Goal: Task Accomplishment & Management: Complete application form

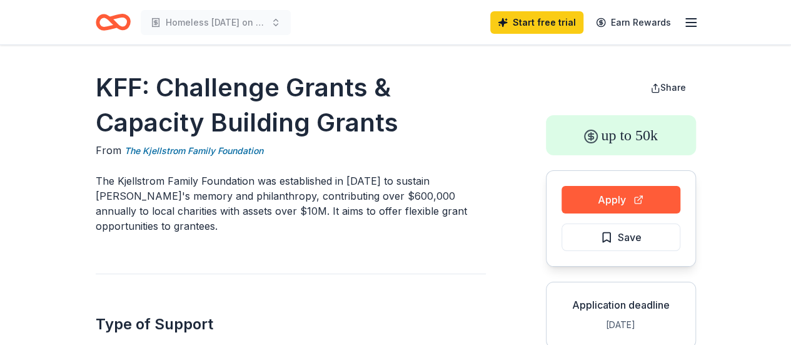
click at [126, 21] on icon "Home" at bounding box center [113, 22] width 35 height 29
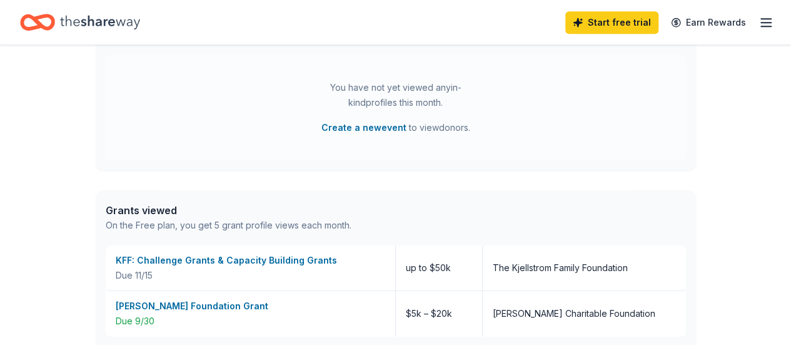
scroll to position [438, 0]
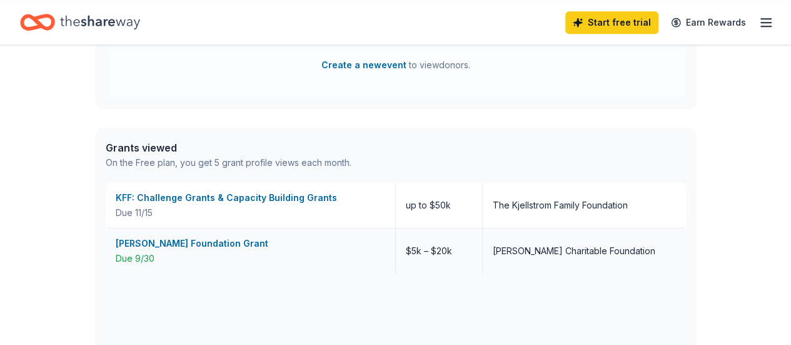
click at [169, 242] on div "Folke H. Peterson Foundation Grant" at bounding box center [251, 243] width 270 height 15
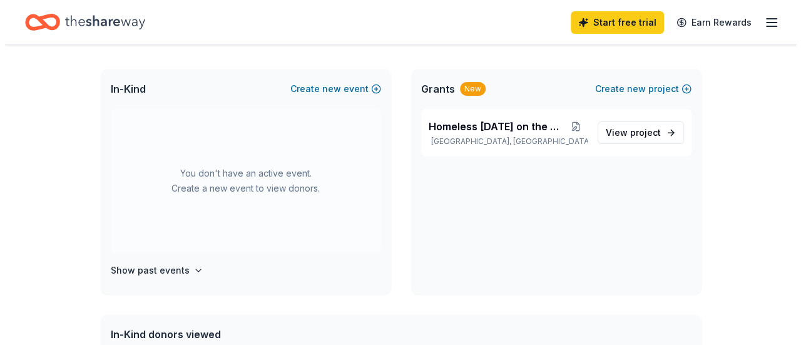
scroll to position [0, 0]
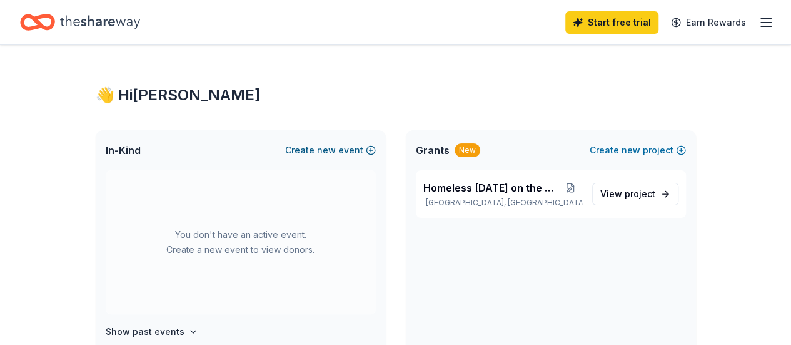
click at [318, 150] on button "Create new event" at bounding box center [330, 150] width 91 height 15
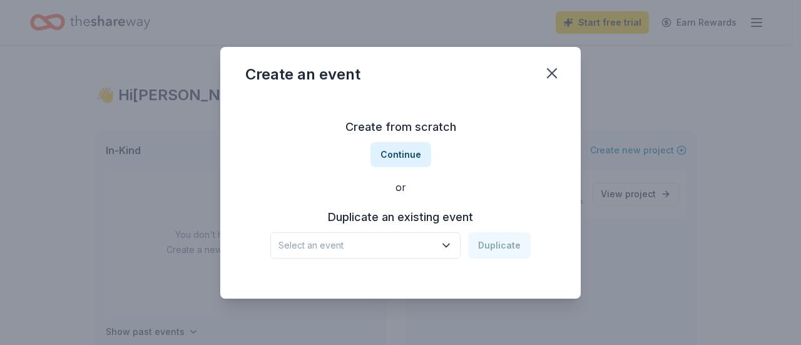
click at [449, 245] on icon "button" at bounding box center [446, 244] width 6 height 3
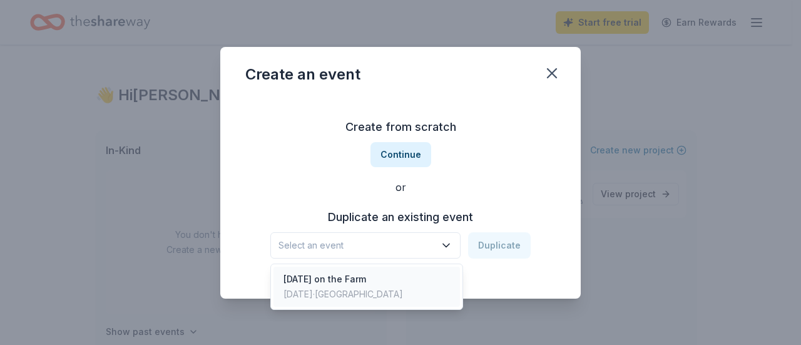
click at [353, 280] on div "[DATE] on the Farm" at bounding box center [342, 278] width 119 height 15
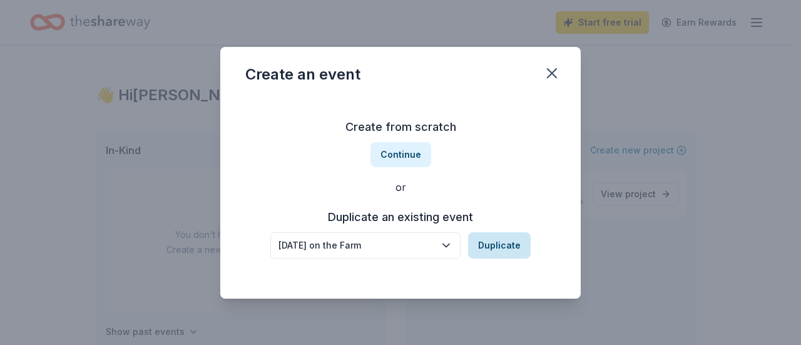
click at [502, 243] on button "Duplicate" at bounding box center [499, 245] width 63 height 26
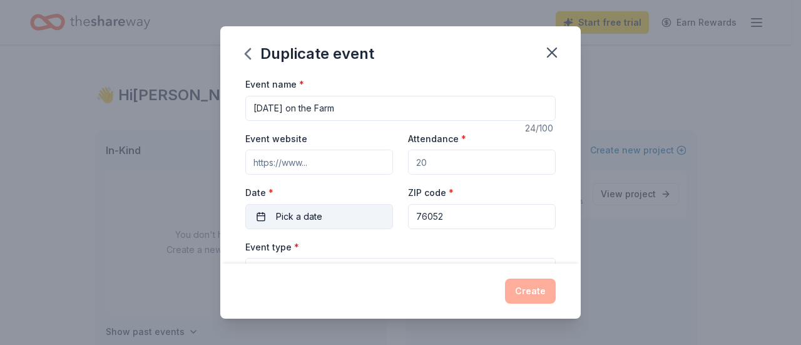
click at [336, 215] on button "Pick a date" at bounding box center [319, 216] width 148 height 25
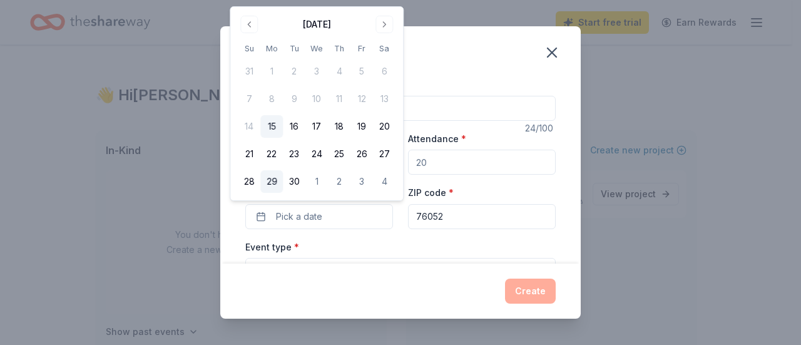
click at [275, 180] on button "29" at bounding box center [271, 181] width 23 height 23
click at [388, 239] on div "Event type * Select" at bounding box center [400, 262] width 310 height 46
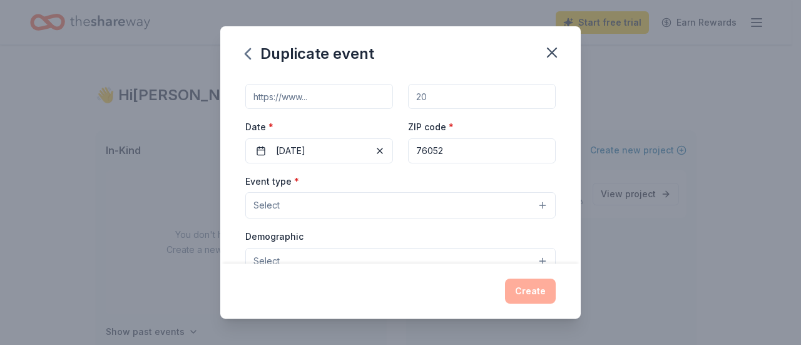
scroll to position [84, 0]
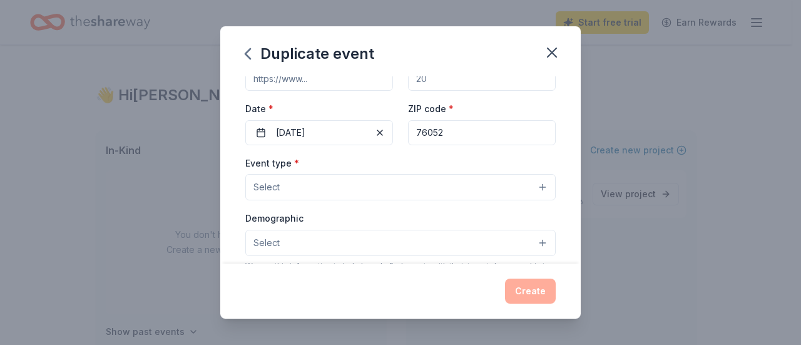
click at [532, 186] on button "Select" at bounding box center [400, 187] width 310 height 26
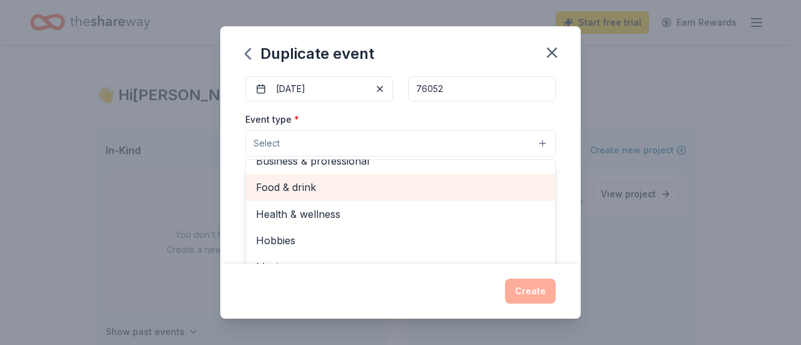
scroll to position [146, 0]
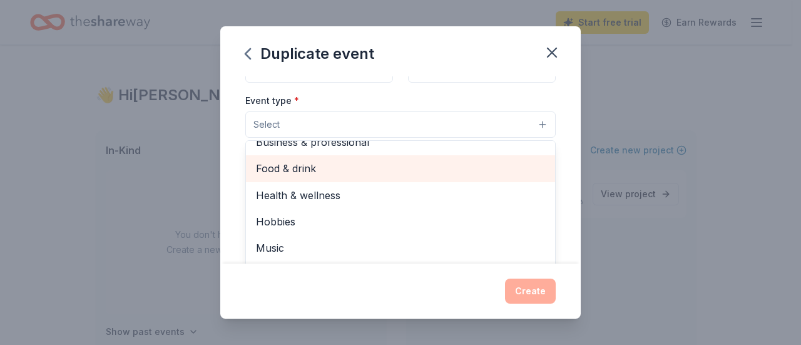
click at [345, 162] on span "Food & drink" at bounding box center [400, 168] width 289 height 16
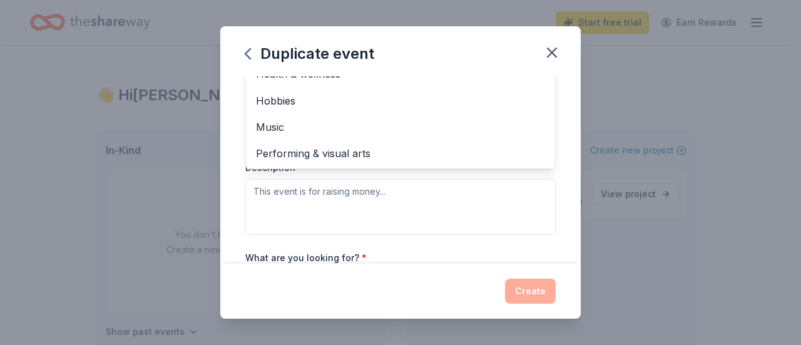
scroll to position [271, 0]
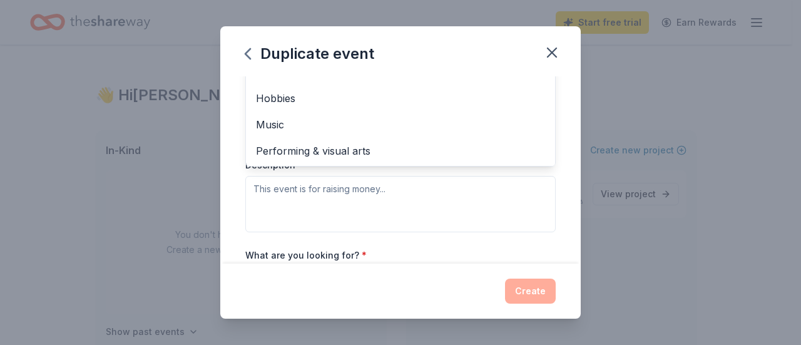
click at [474, 191] on div "Event type * Food & drink Fundraiser Business & professional Health & wellness …" at bounding box center [400, 99] width 310 height 265
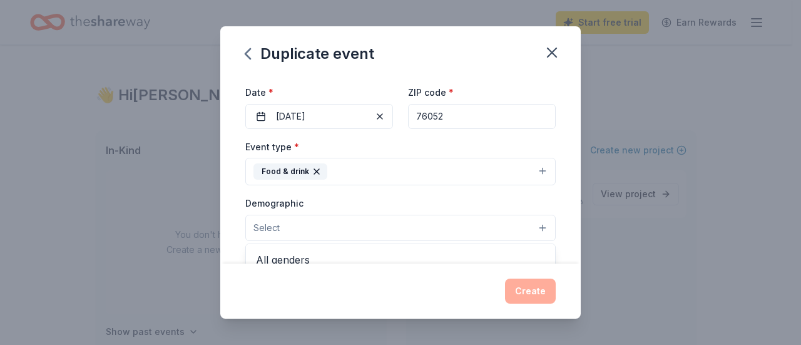
click at [532, 225] on button "Select" at bounding box center [400, 228] width 310 height 26
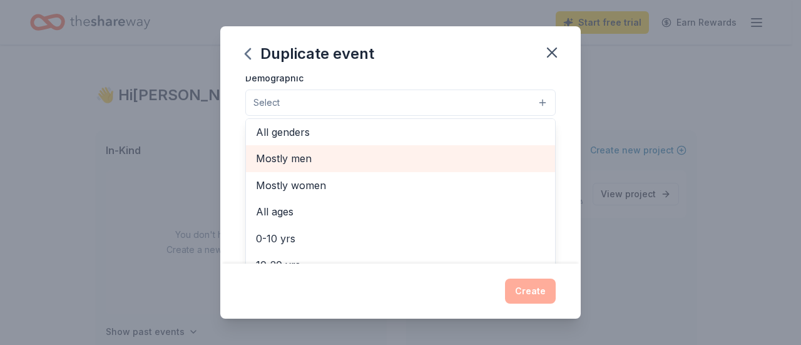
scroll to position [0, 0]
click at [498, 160] on span "Mostly men" at bounding box center [400, 161] width 289 height 16
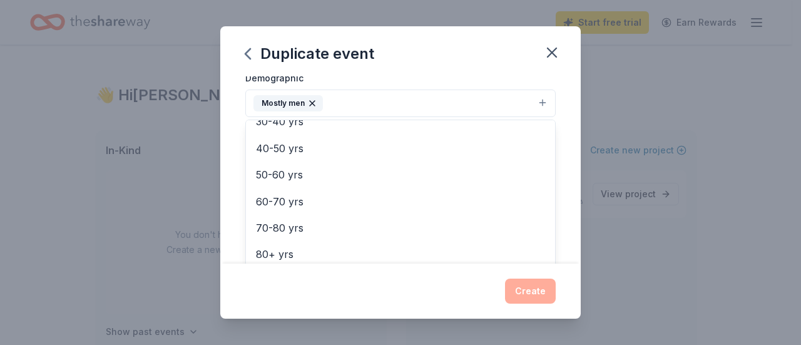
scroll to position [174, 0]
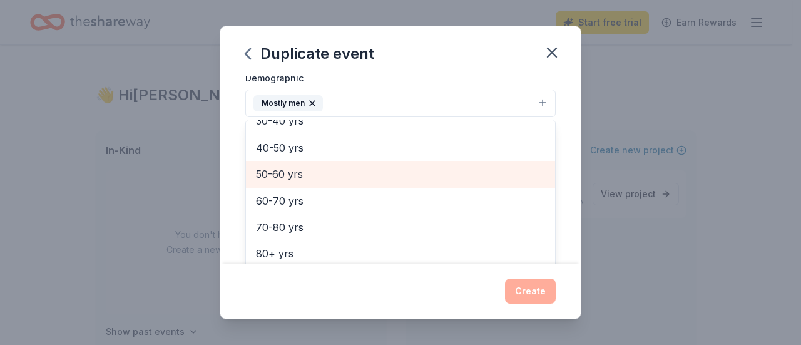
click at [372, 172] on span "50-60 yrs" at bounding box center [400, 174] width 289 height 16
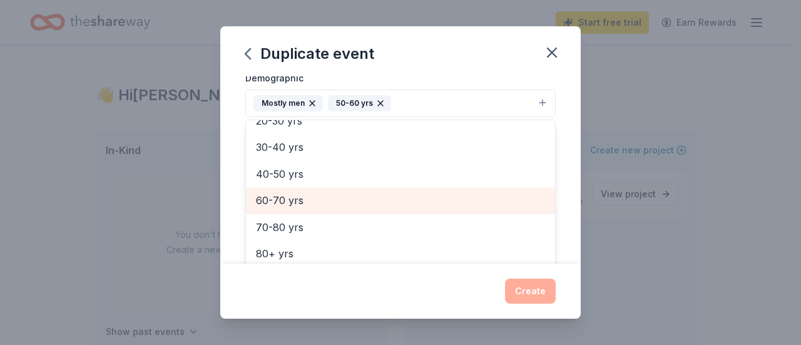
click at [367, 201] on span "60-70 yrs" at bounding box center [400, 200] width 289 height 16
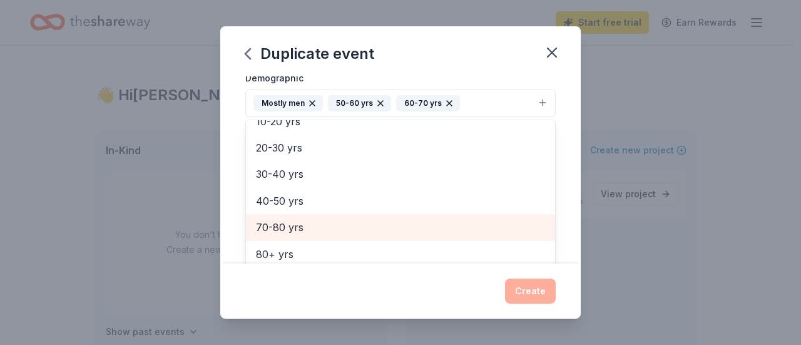
click at [418, 225] on span "70-80 yrs" at bounding box center [400, 227] width 289 height 16
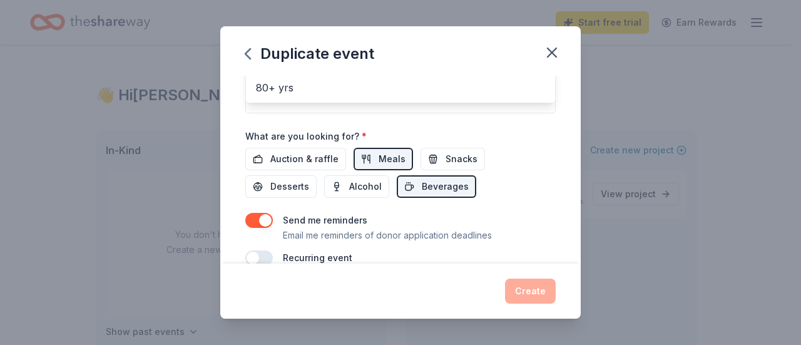
scroll to position [413, 0]
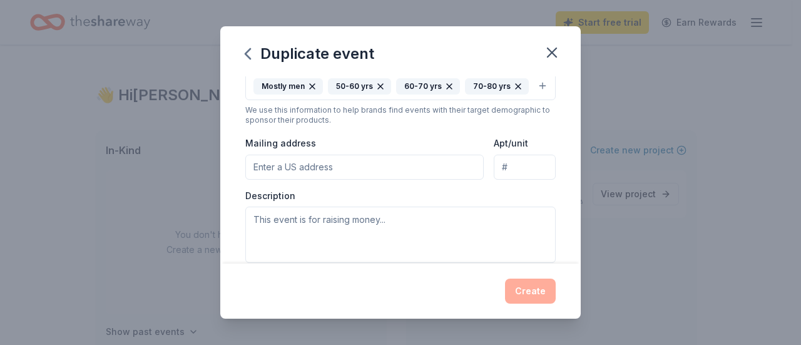
scroll to position [281, 0]
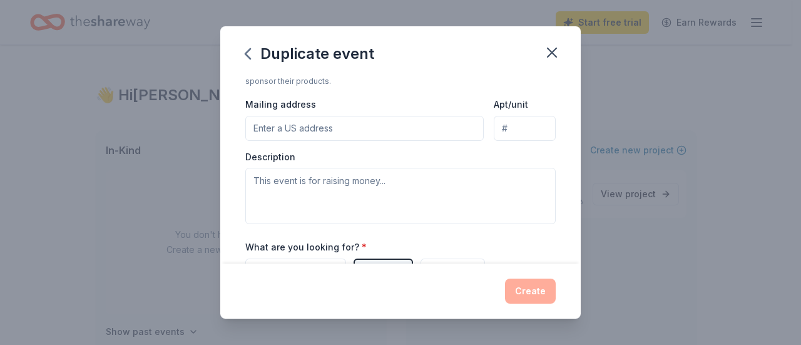
click at [310, 121] on input "Mailing address" at bounding box center [364, 128] width 238 height 25
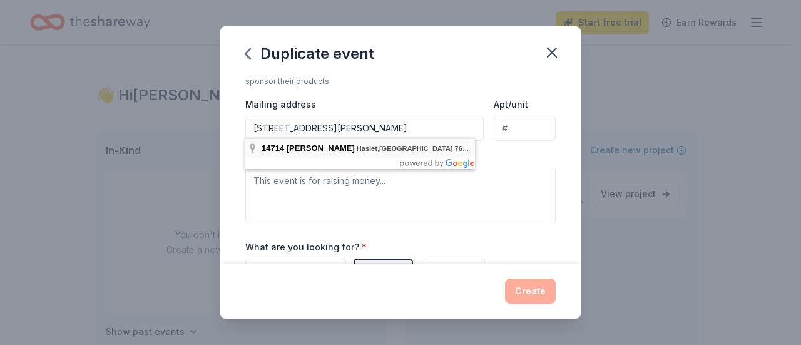
type input "14714 Nightingale Lane, Haslet, TX, 76052"
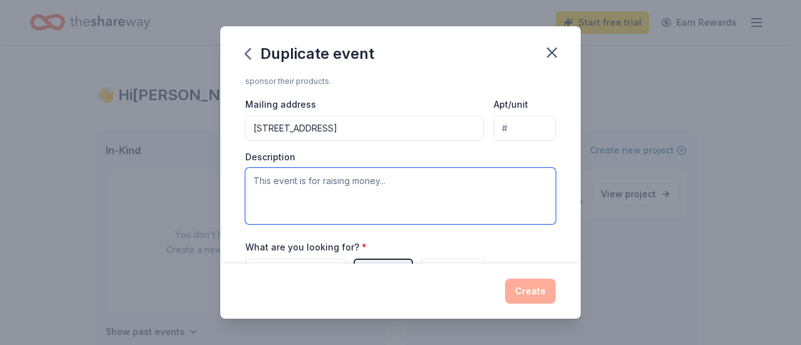
click at [299, 178] on textarea at bounding box center [400, 196] width 310 height 56
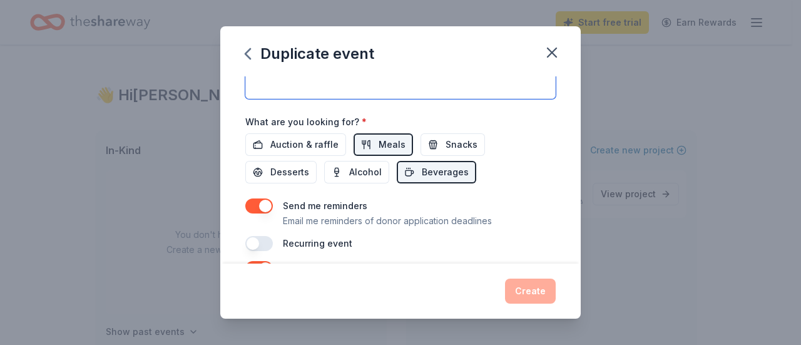
scroll to position [469, 0]
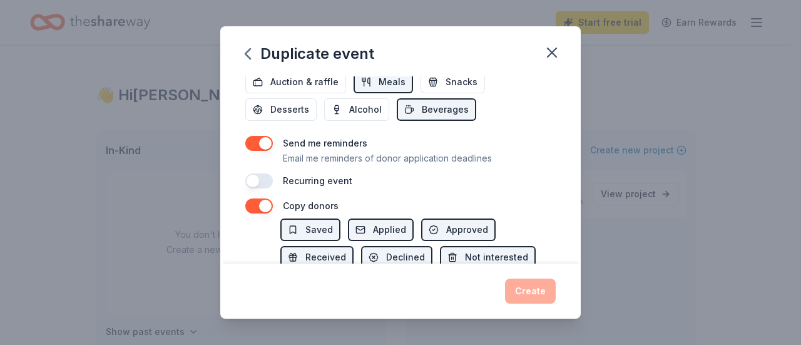
type textarea "Equine Assisted Therapy for Military Veterans"
click at [265, 174] on button "button" at bounding box center [259, 180] width 28 height 15
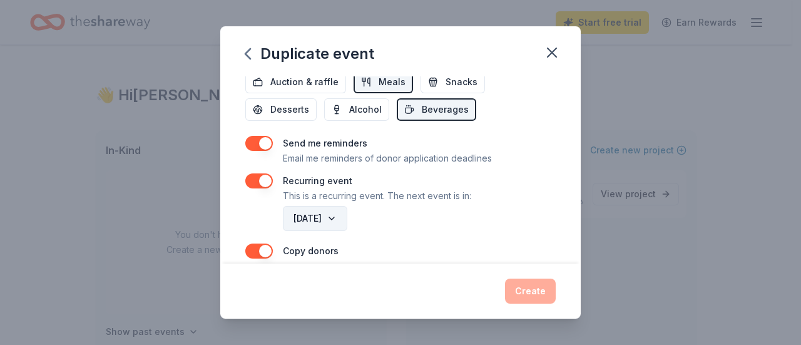
click at [347, 211] on button "September 2026" at bounding box center [315, 218] width 64 height 25
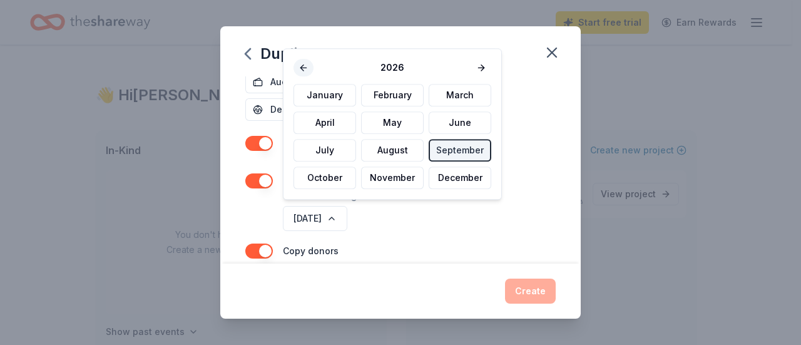
click at [302, 63] on button at bounding box center [303, 68] width 20 height 18
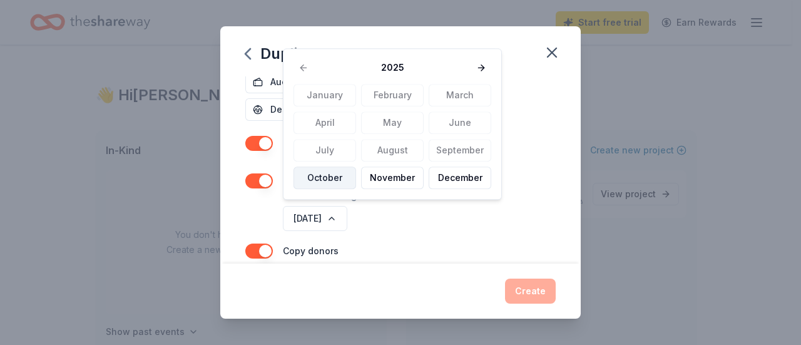
click at [317, 180] on button "October" at bounding box center [324, 177] width 63 height 23
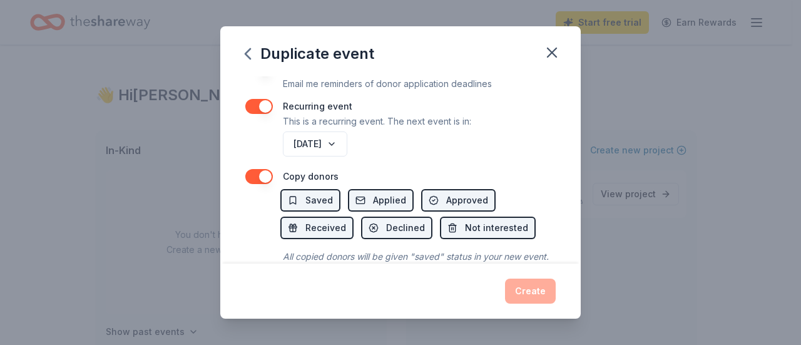
scroll to position [592, 0]
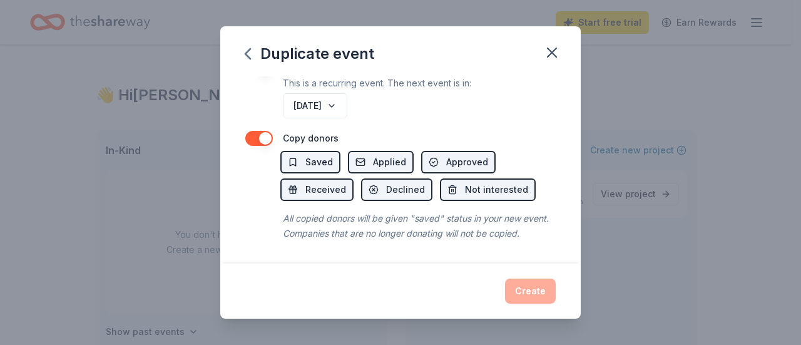
click at [323, 155] on span "Saved" at bounding box center [319, 162] width 28 height 15
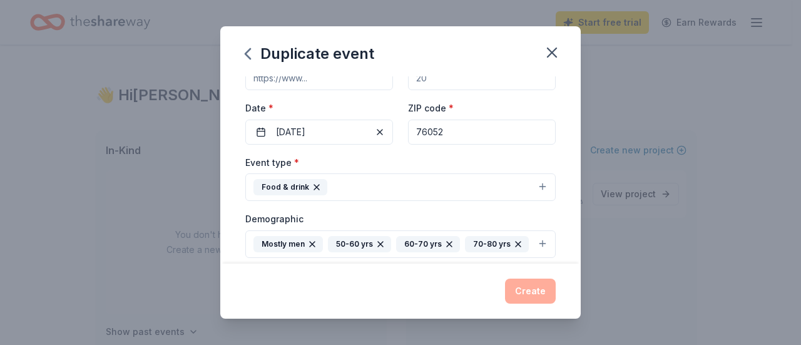
scroll to position [0, 0]
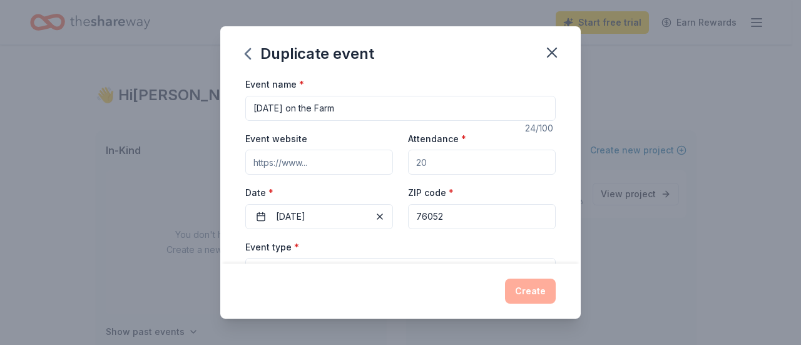
click at [532, 290] on div "Create" at bounding box center [400, 290] width 310 height 25
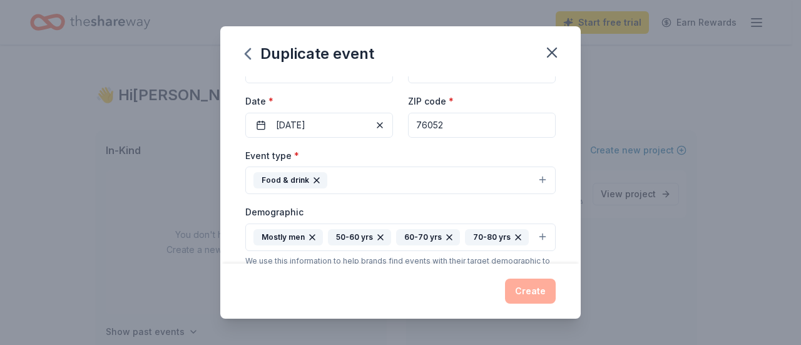
scroll to position [29, 0]
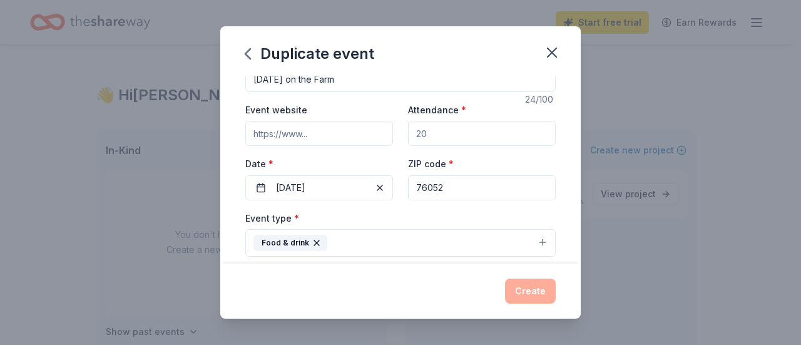
click at [425, 241] on button "Food & drink" at bounding box center [400, 243] width 310 height 28
click at [531, 241] on button "Food & drink" at bounding box center [400, 243] width 310 height 28
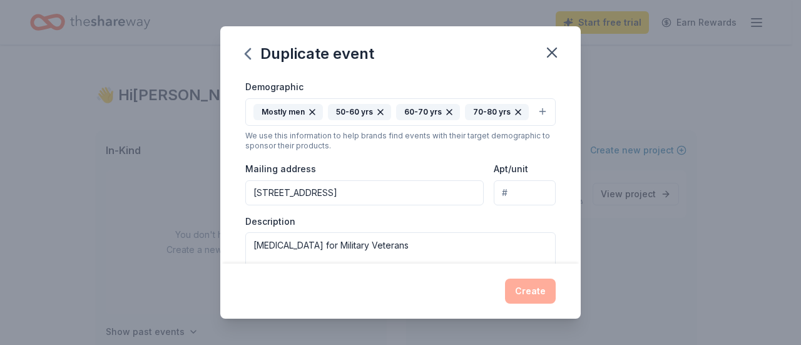
scroll to position [154, 0]
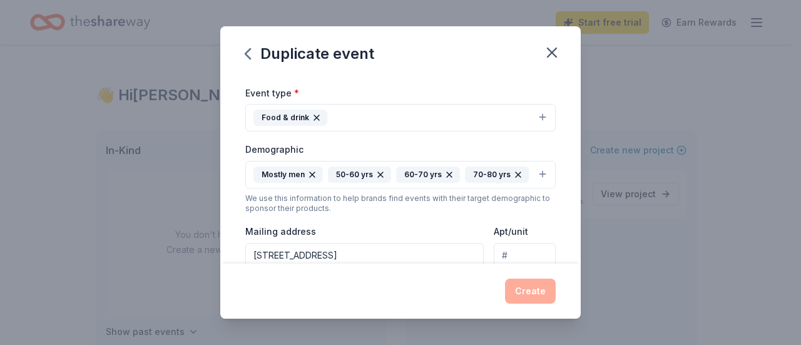
click at [533, 114] on button "Food & drink" at bounding box center [400, 118] width 310 height 28
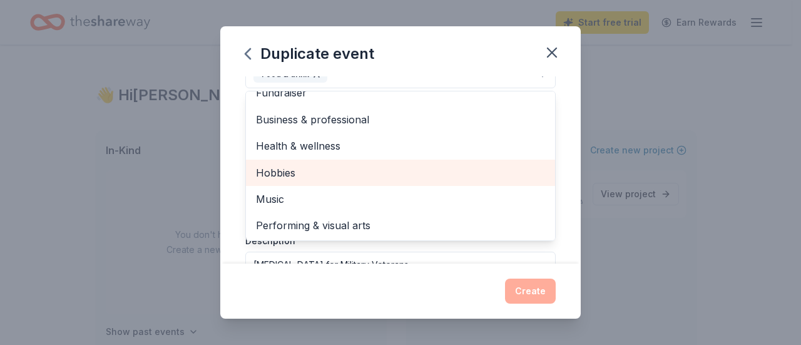
scroll to position [216, 0]
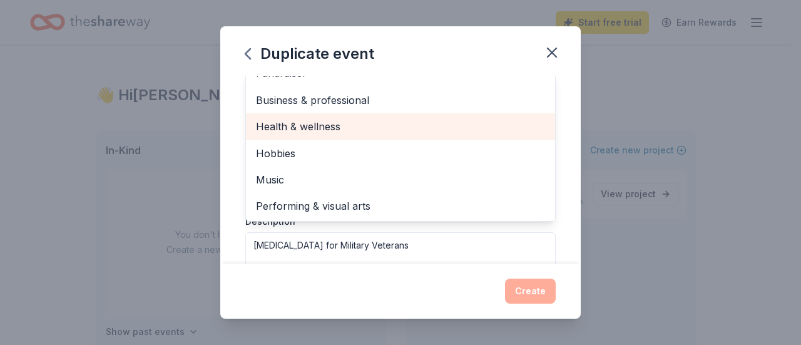
click at [327, 123] on span "Health & wellness" at bounding box center [400, 126] width 289 height 16
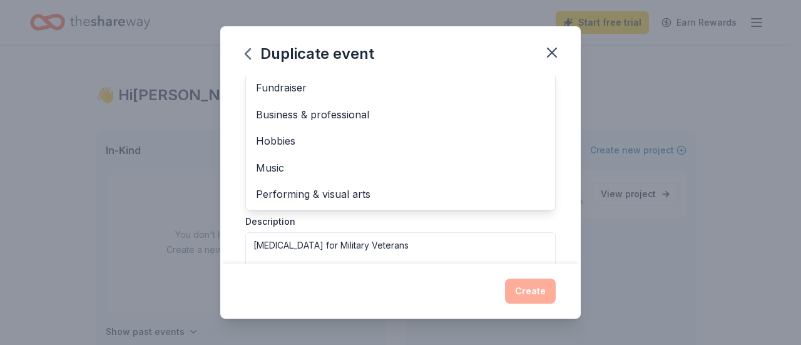
click at [554, 197] on div "Event name * Veterans Day on the Farm 24 /100 Event website Attendance * Date *…" at bounding box center [400, 169] width 360 height 187
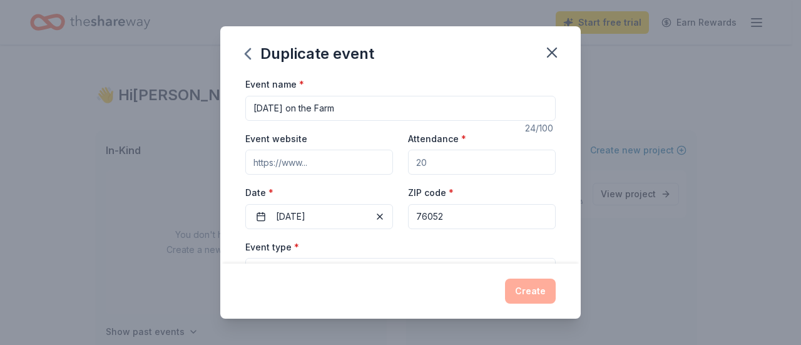
click at [345, 158] on input "Event website" at bounding box center [319, 162] width 148 height 25
type input "http://equineaffirmative.com/"
click at [465, 166] on input "Attendance *" at bounding box center [482, 162] width 148 height 25
type input "20"
click at [567, 180] on div "Event name * Veterans Day on the Farm 24 /100 Event website http://equineaffirm…" at bounding box center [400, 169] width 360 height 187
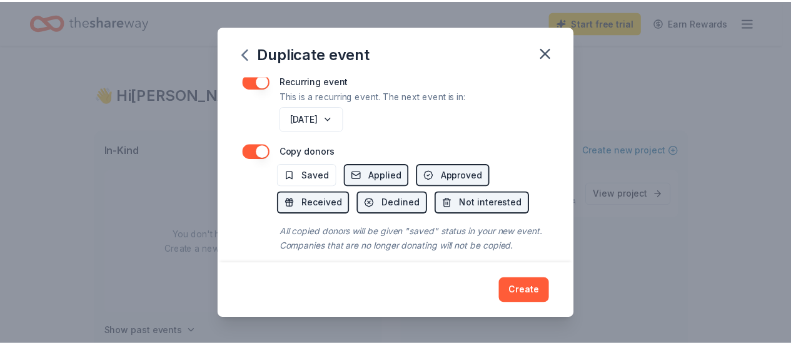
scroll to position [592, 0]
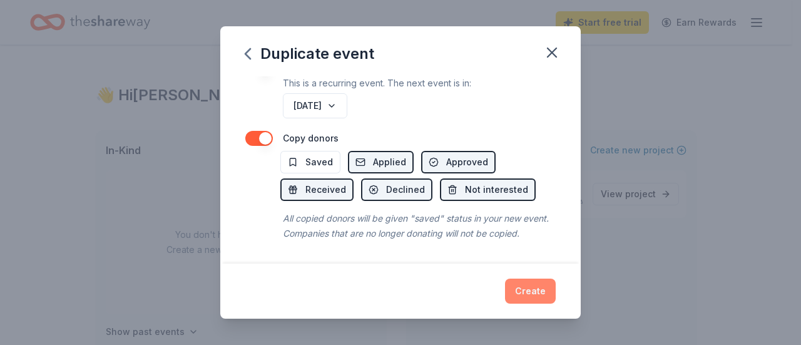
click at [530, 290] on button "Create" at bounding box center [530, 290] width 51 height 25
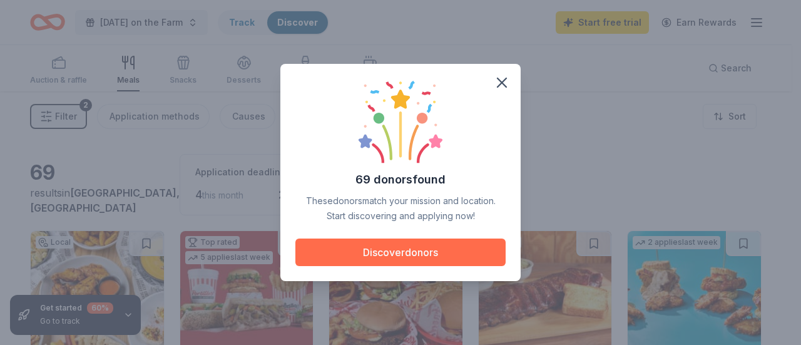
click at [387, 250] on button "Discover donors" at bounding box center [400, 252] width 210 height 28
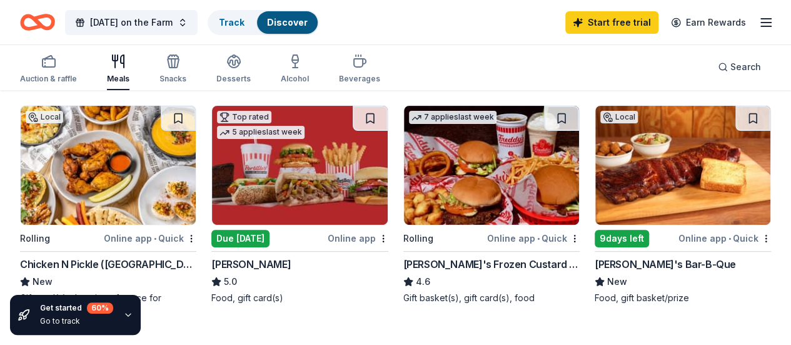
scroll to position [125, 0]
click at [679, 232] on div "Online app • Quick" at bounding box center [725, 238] width 93 height 16
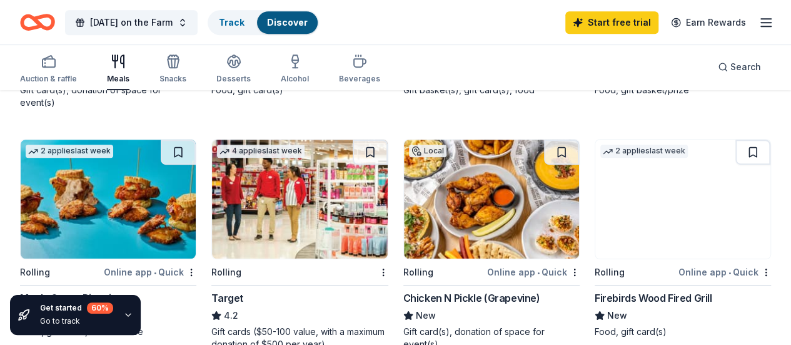
scroll to position [313, 0]
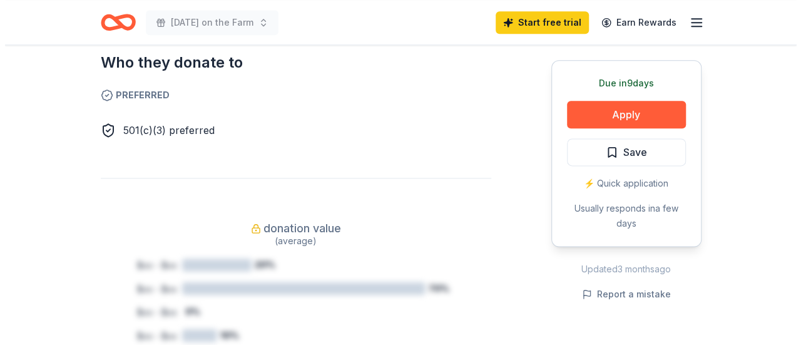
scroll to position [751, 0]
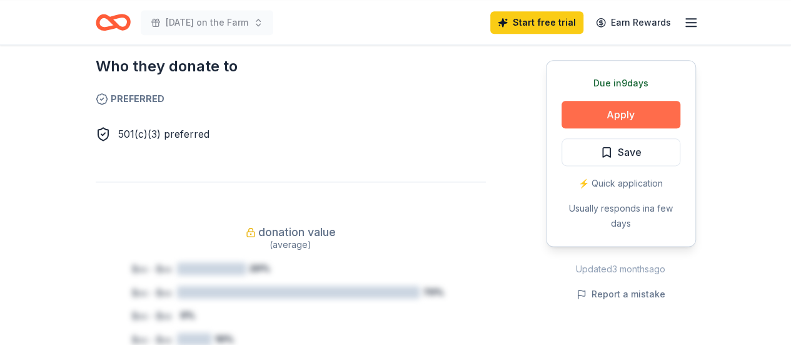
click at [622, 108] on button "Apply" at bounding box center [621, 115] width 119 height 28
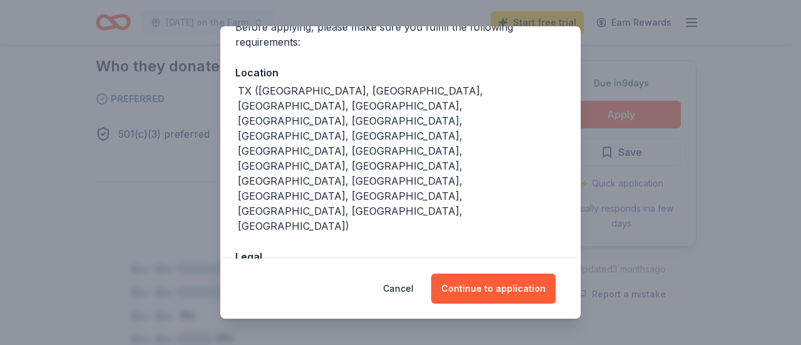
scroll to position [113, 0]
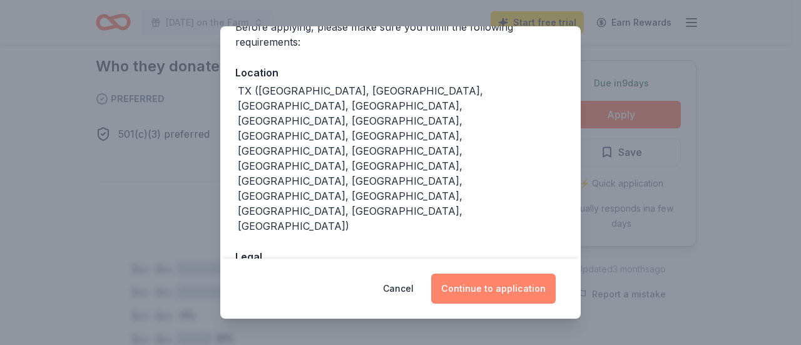
click at [510, 281] on button "Continue to application" at bounding box center [493, 288] width 124 height 30
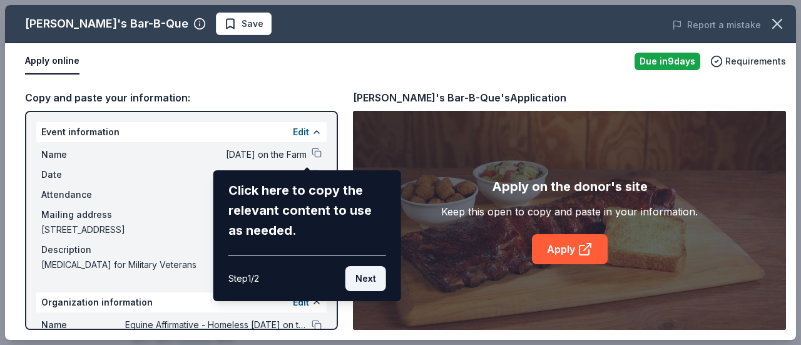
click at [381, 276] on button "Next" at bounding box center [365, 278] width 41 height 25
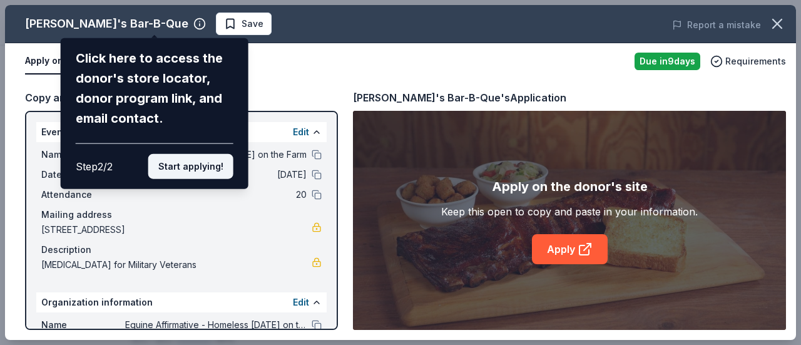
click at [210, 166] on button "Start applying!" at bounding box center [190, 166] width 85 height 25
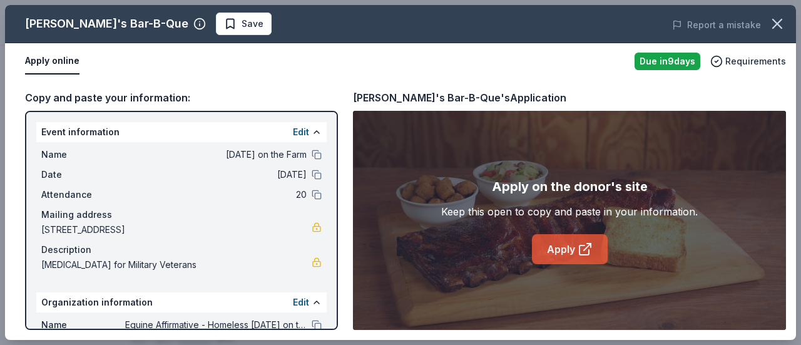
click at [558, 246] on link "Apply" at bounding box center [570, 249] width 76 height 30
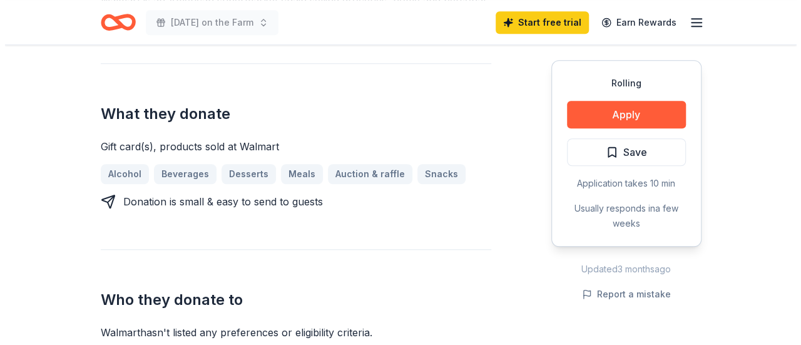
scroll to position [438, 0]
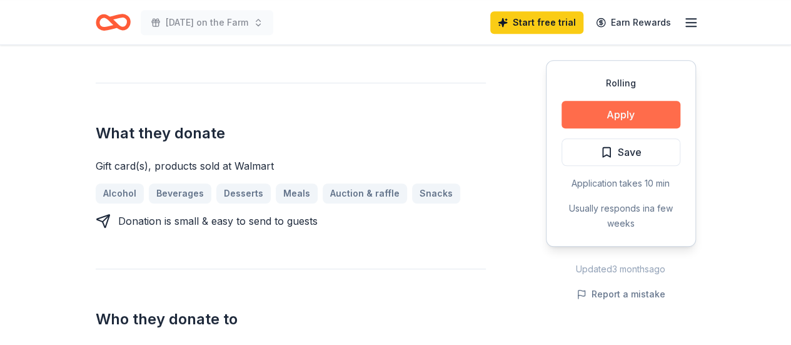
click at [642, 115] on button "Apply" at bounding box center [621, 115] width 119 height 28
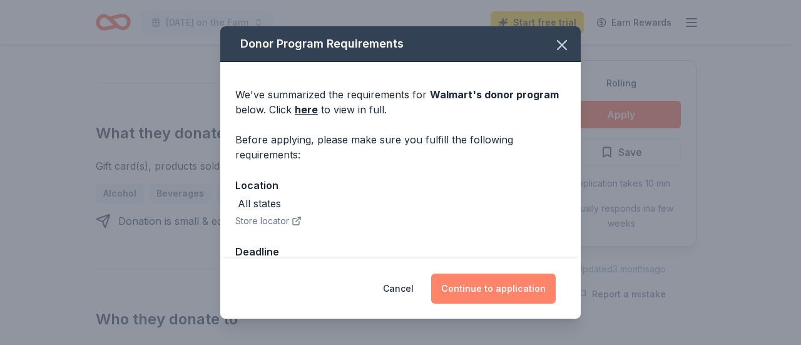
click at [512, 288] on button "Continue to application" at bounding box center [493, 288] width 124 height 30
